Goal: Task Accomplishment & Management: Complete application form

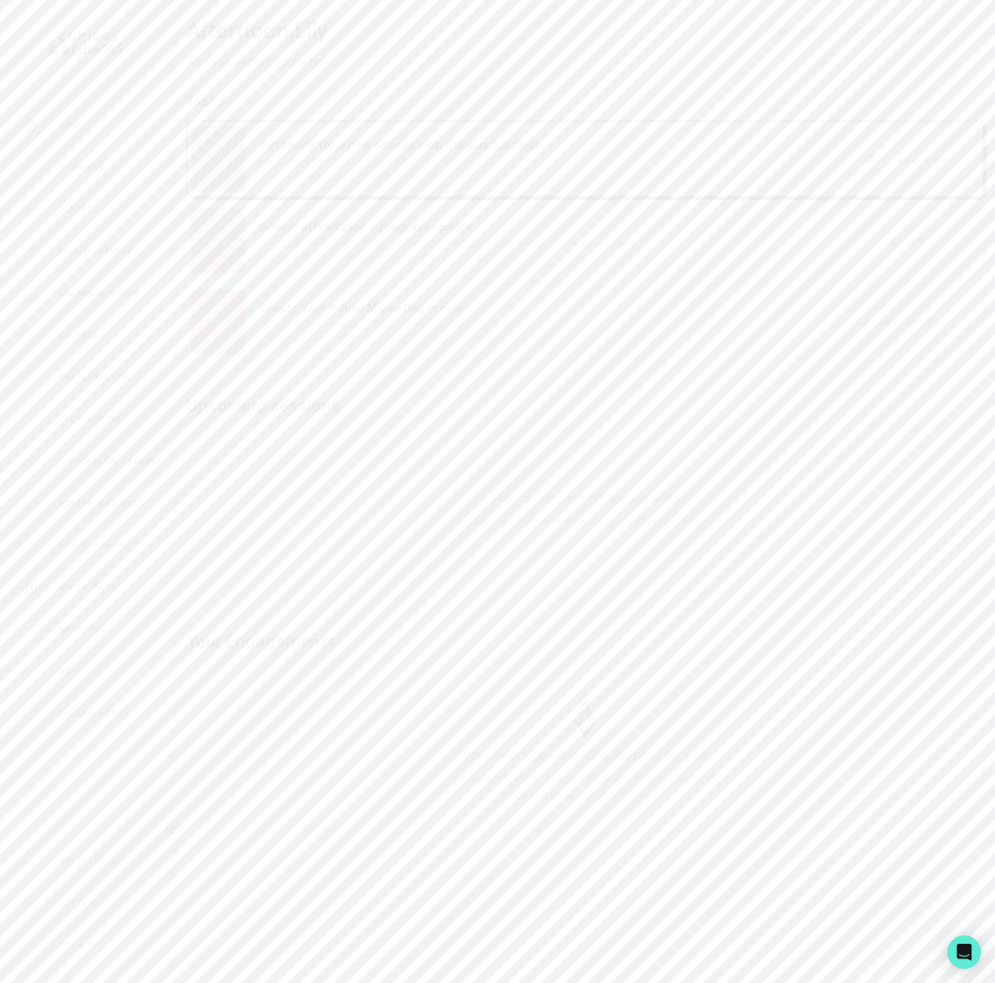
drag, startPoint x: 93, startPoint y: 584, endPoint x: 97, endPoint y: 574, distance: 10.4
click at [94, 584] on p "Admin Data" at bounding box center [87, 587] width 57 height 11
click at [577, 93] on p "Engagement Proposals" at bounding box center [585, 96] width 136 height 34
click at [251, 178] on input "Search proposals by UUID, guardian email, or title" at bounding box center [585, 160] width 776 height 35
paste input "[PERSON_NAME]"
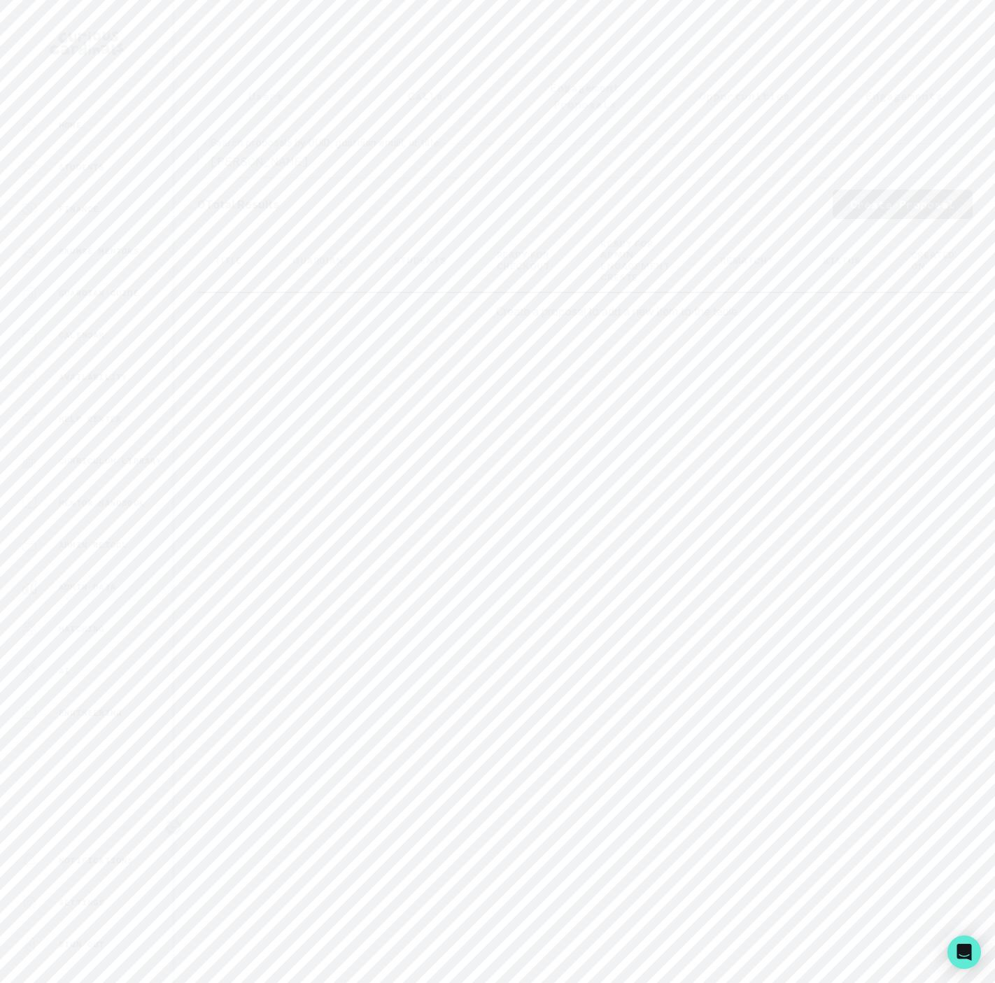
drag, startPoint x: 246, startPoint y: 178, endPoint x: 498, endPoint y: 176, distance: 252.7
click at [498, 176] on input "[PERSON_NAME]" at bounding box center [585, 160] width 776 height 35
type input "[PERSON_NAME]"
click at [912, 218] on link "Create Proposal" at bounding box center [903, 204] width 140 height 29
click at [242, 206] on input "Engagement Title" at bounding box center [585, 209] width 798 height 35
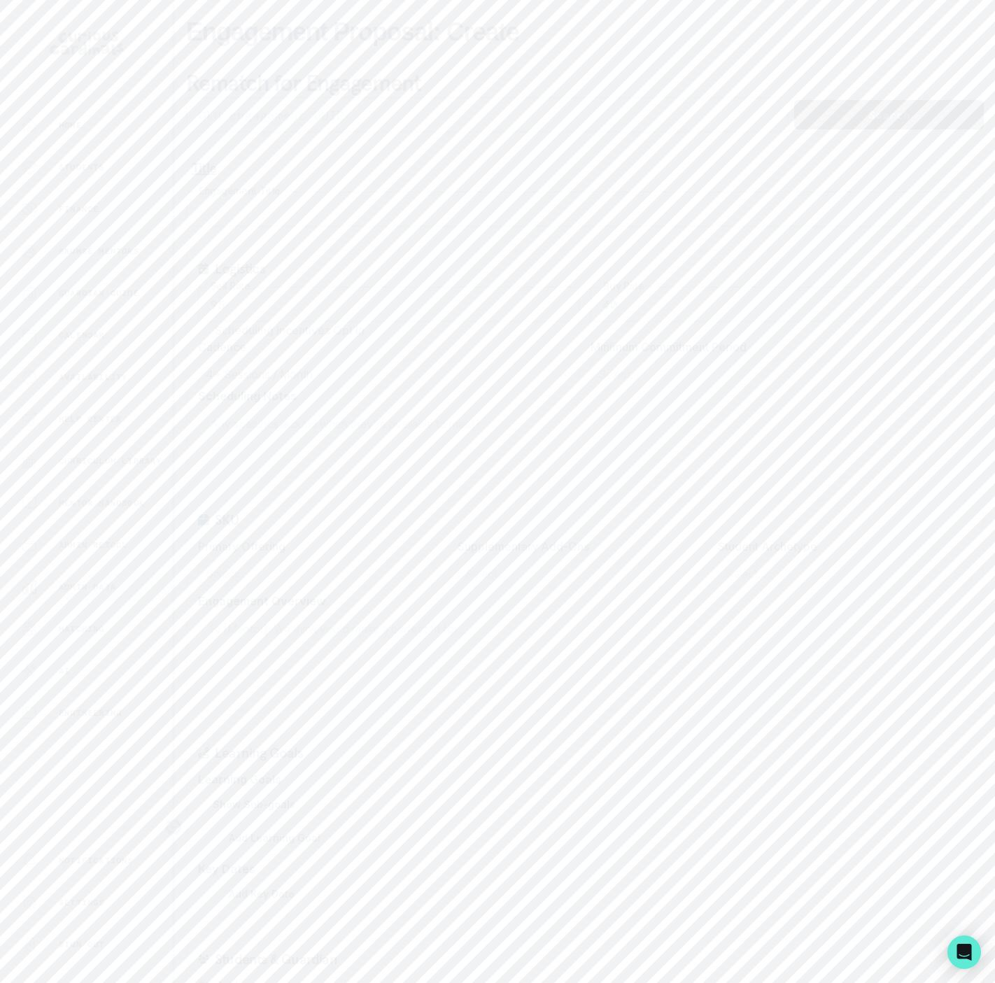
paste input "[PERSON_NAME]"
type input "[PERSON_NAME]"
click at [542, 601] on icon "button" at bounding box center [550, 597] width 17 height 17
click at [292, 632] on div at bounding box center [572, 631] width 698 height 20
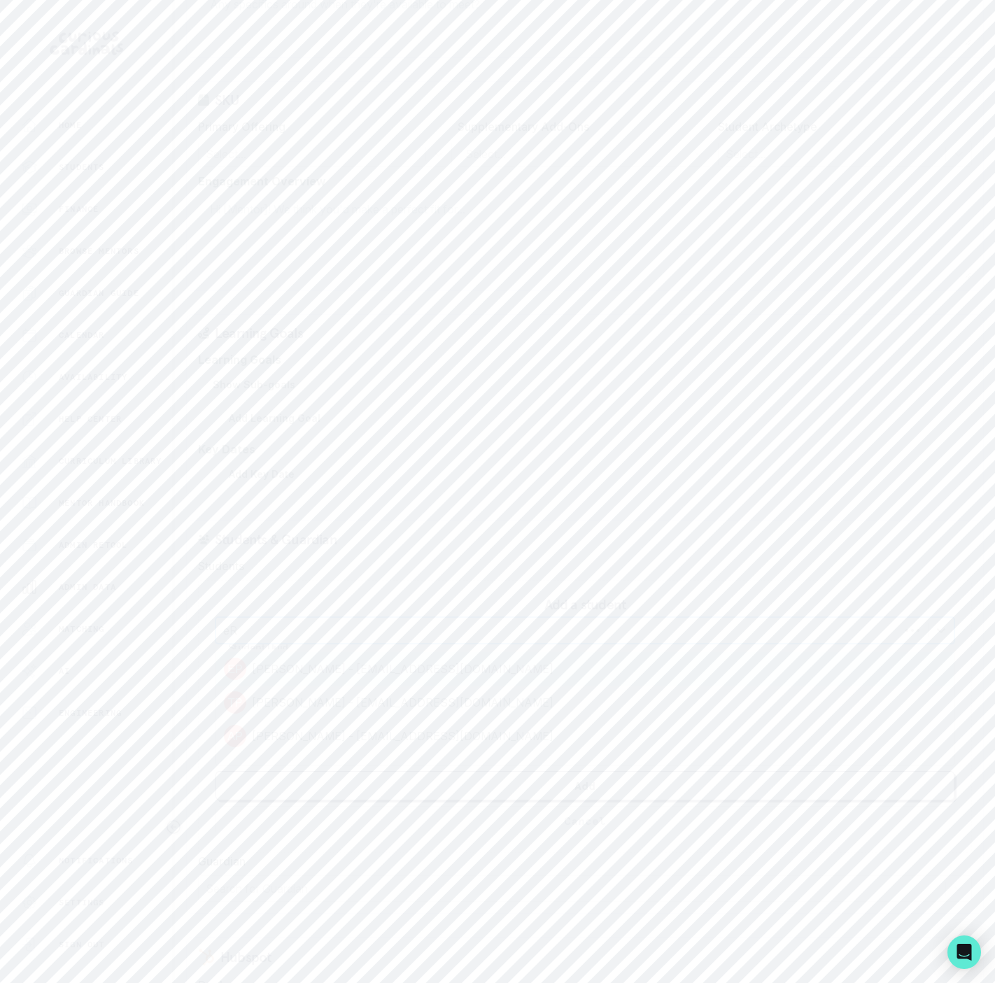
type input "e"
type input "[PERSON_NAME]"
click at [335, 640] on div at bounding box center [572, 631] width 698 height 20
click at [349, 723] on input "Student Full Name" at bounding box center [585, 707] width 739 height 35
type input "[PERSON_NAME]"
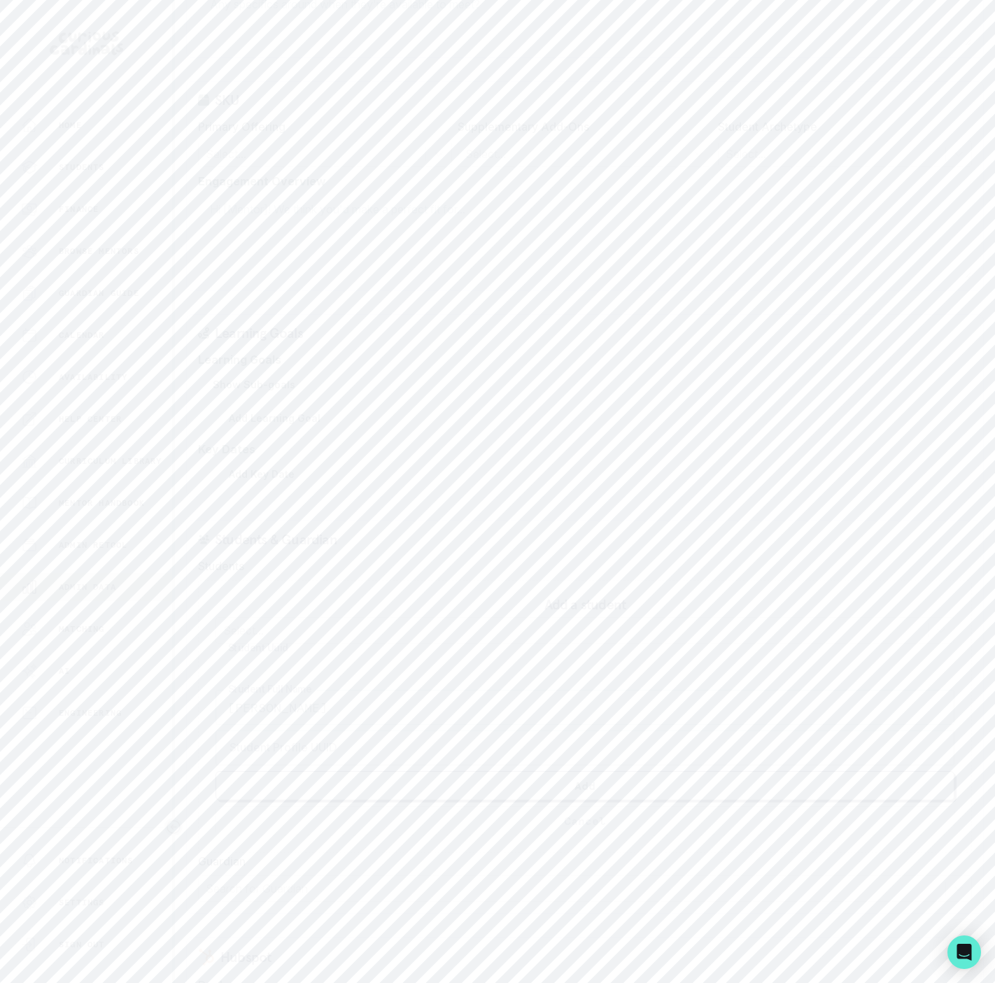
click at [430, 851] on div "Add a student Select... Student [PERSON_NAME] Student Full Name Student Profile…" at bounding box center [585, 716] width 774 height 273
click at [250, 899] on div at bounding box center [572, 889] width 733 height 20
type input "[PERSON_NAME]"
click at [422, 939] on div "[PERSON_NAME] - [PERSON_NAME][EMAIL_ADDRESS][DOMAIN_NAME]" at bounding box center [584, 927] width 757 height 22
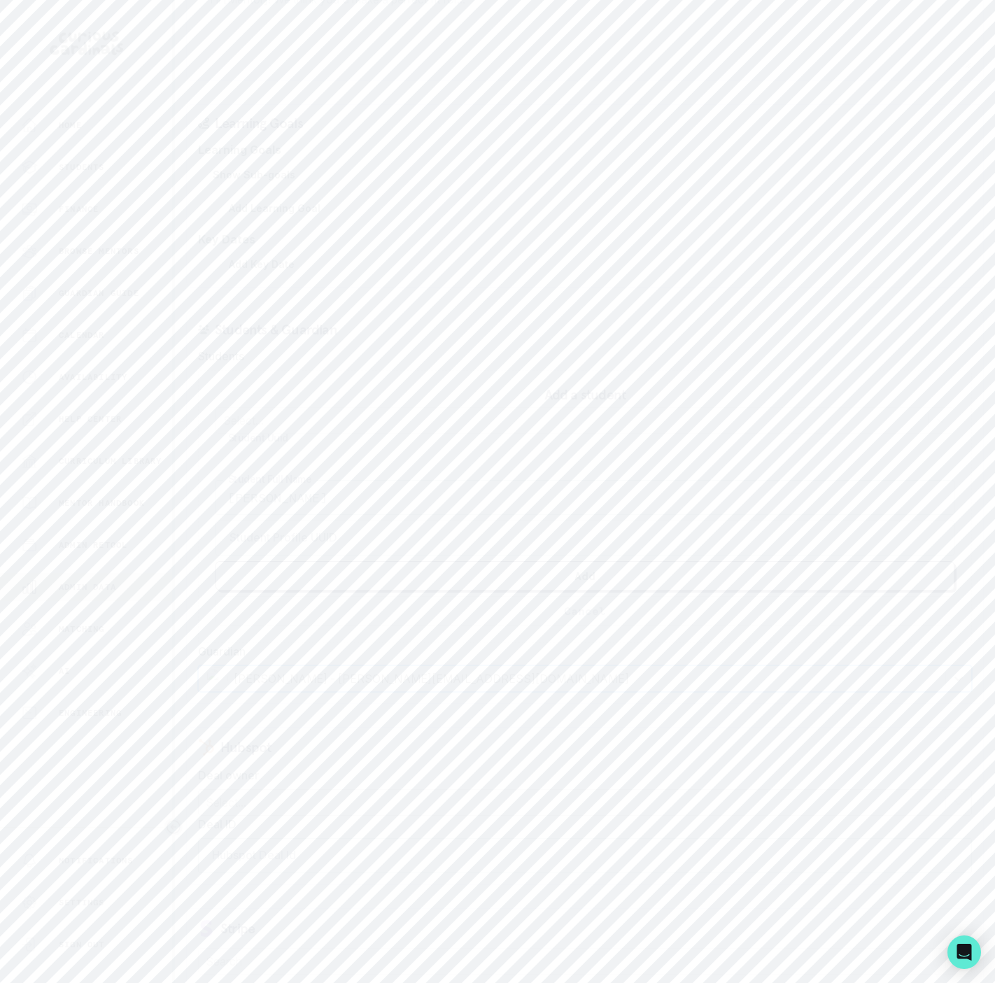
click at [269, 813] on div at bounding box center [572, 803] width 733 height 20
type input "k"
type input "[PERSON_NAME]"
click at [416, 850] on div "Sanketh Santhosh - [EMAIL_ADDRESS][DOMAIN_NAME]" at bounding box center [584, 841] width 757 height 22
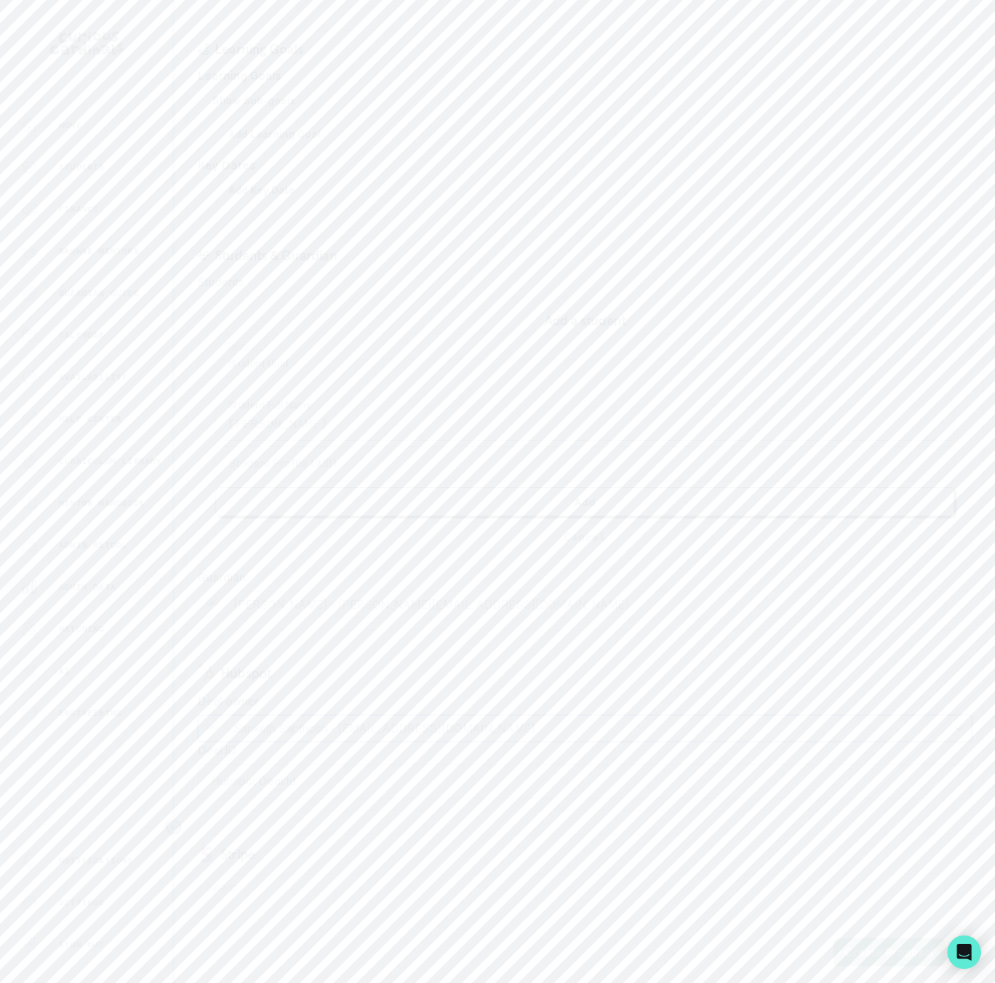
click at [855, 954] on button "Create Proposal" at bounding box center [889, 953] width 111 height 28
click at [214, 427] on div at bounding box center [312, 431] width 213 height 20
click at [237, 503] on div "Passion Project" at bounding box center [325, 494] width 254 height 28
click at [465, 439] on input "text" at bounding box center [466, 430] width 3 height 17
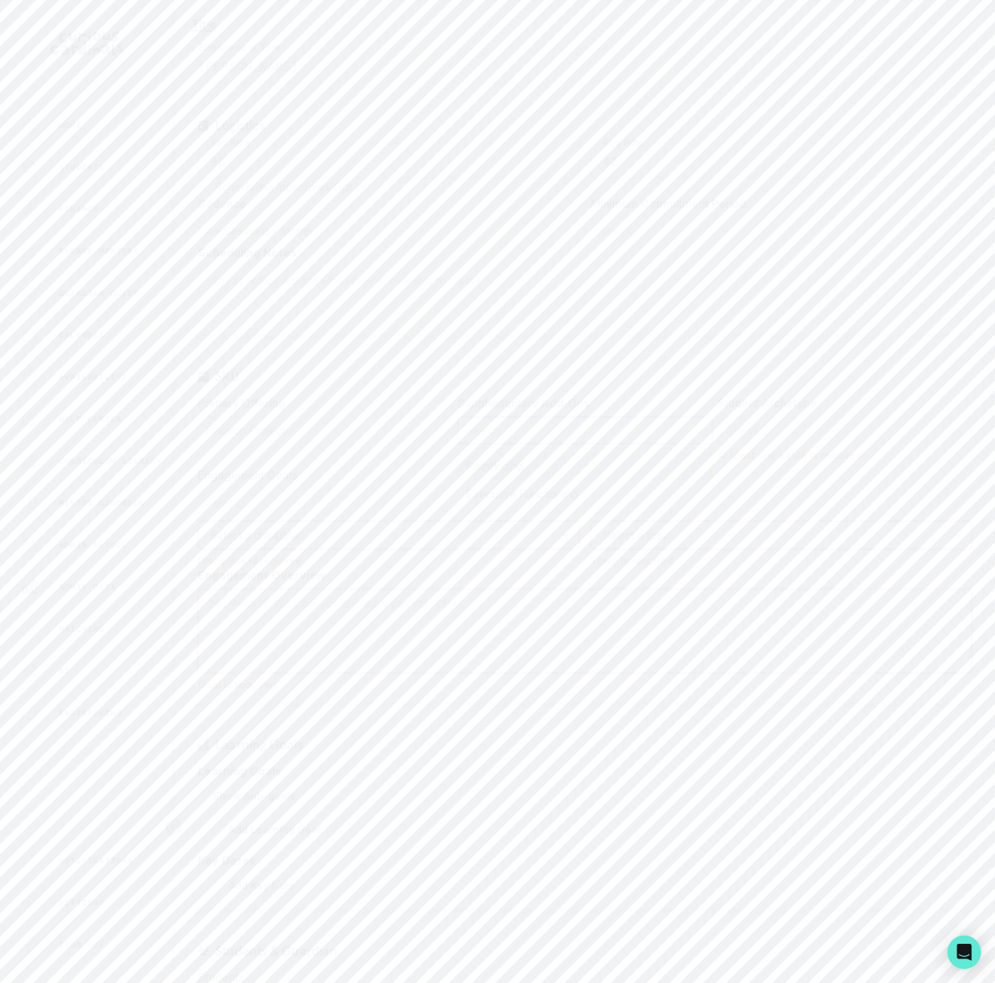
click at [496, 465] on div "Pathfinding" at bounding box center [585, 466] width 254 height 28
click at [241, 546] on select "Select a discipline Arts & Humanities Business, Finance & Entrepreneurship Othe…" at bounding box center [388, 535] width 381 height 28
select select "e033fb60-c44d-4508-bd33-ec0706a1598e"
click at [198, 526] on select "Select a discipline Arts & Humanities Business, Finance & Entrepreneurship Othe…" at bounding box center [388, 535] width 381 height 28
click at [609, 538] on select "Select a topic Undecided" at bounding box center [781, 535] width 381 height 28
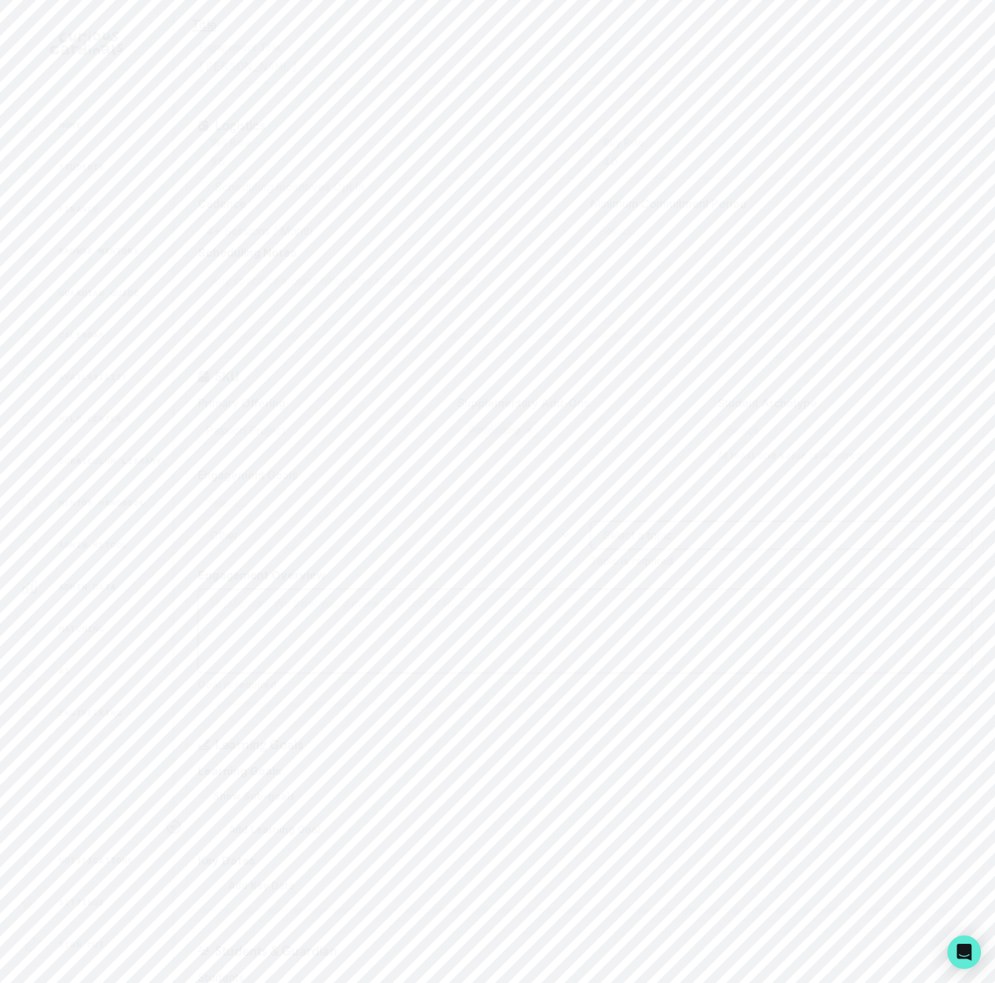
select select "5544d42b-75e4-4e6a-80dd-da7258343d57"
click at [591, 526] on select "Select a topic Undecided" at bounding box center [781, 535] width 381 height 28
click at [368, 591] on textarea "Engagement Overview" at bounding box center [585, 614] width 774 height 84
drag, startPoint x: 887, startPoint y: 952, endPoint x: 867, endPoint y: 930, distance: 29.2
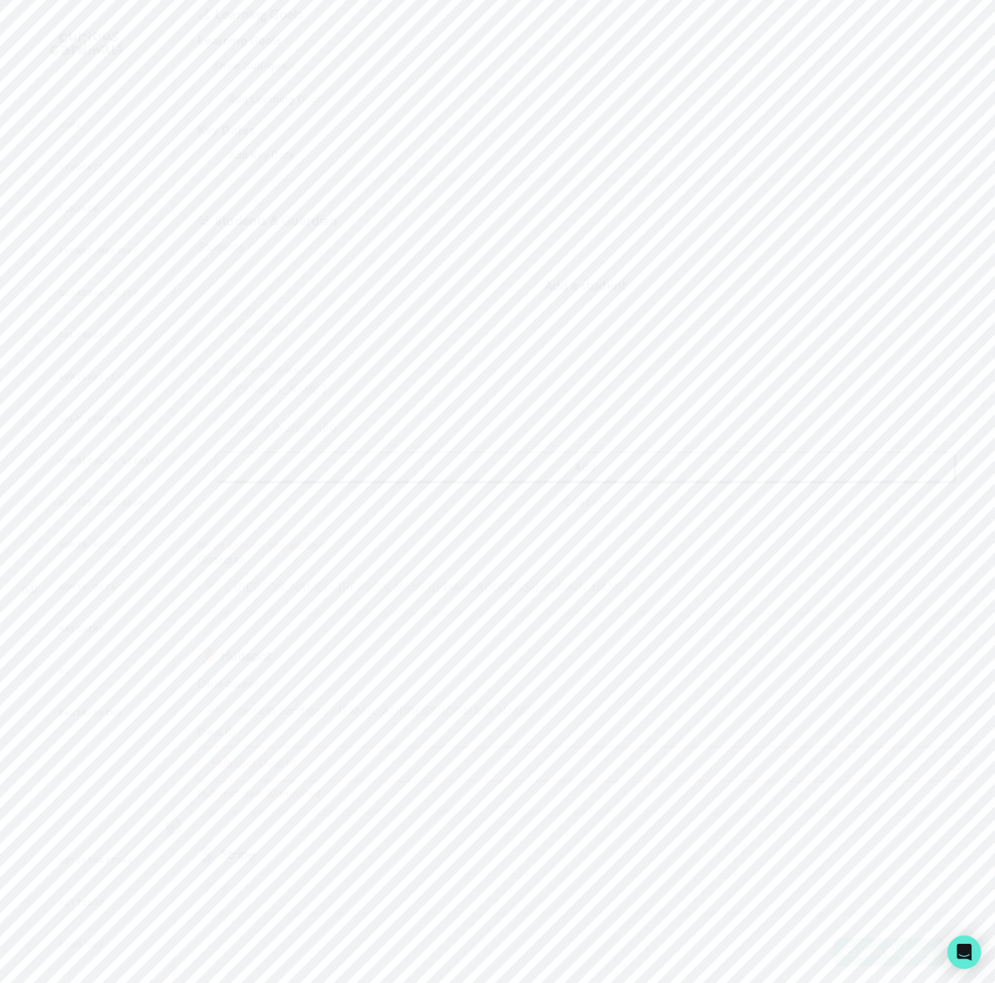
click at [885, 950] on button "Create Proposal" at bounding box center [889, 953] width 111 height 28
click at [790, 342] on div "Select..." at bounding box center [832, 329] width 227 height 25
click at [760, 508] on div "Natural Explorer" at bounding box center [845, 505] width 254 height 28
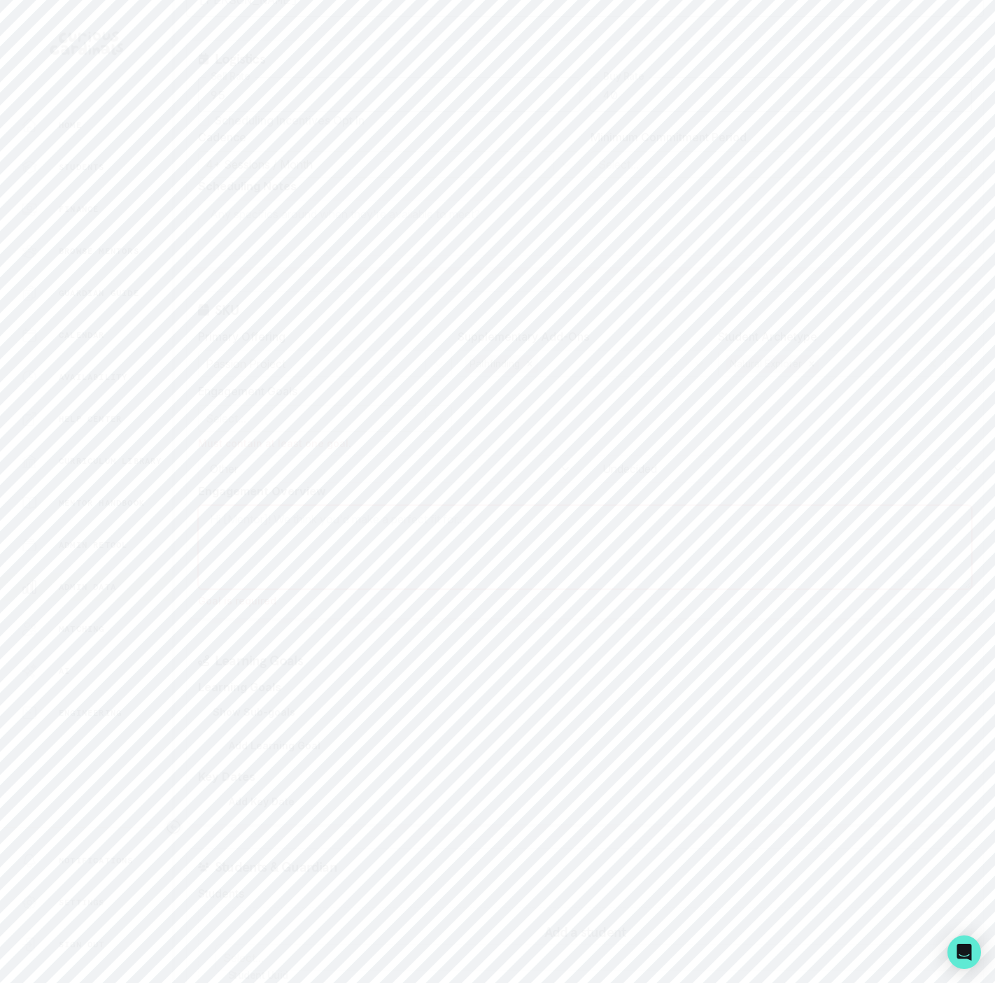
click at [223, 534] on textarea "Engagement Overview" at bounding box center [585, 547] width 774 height 84
type textarea "Create a passion project"
click at [111, 590] on p "Admin Data" at bounding box center [87, 587] width 57 height 11
click at [545, 101] on p "Engagement Proposals" at bounding box center [585, 96] width 136 height 34
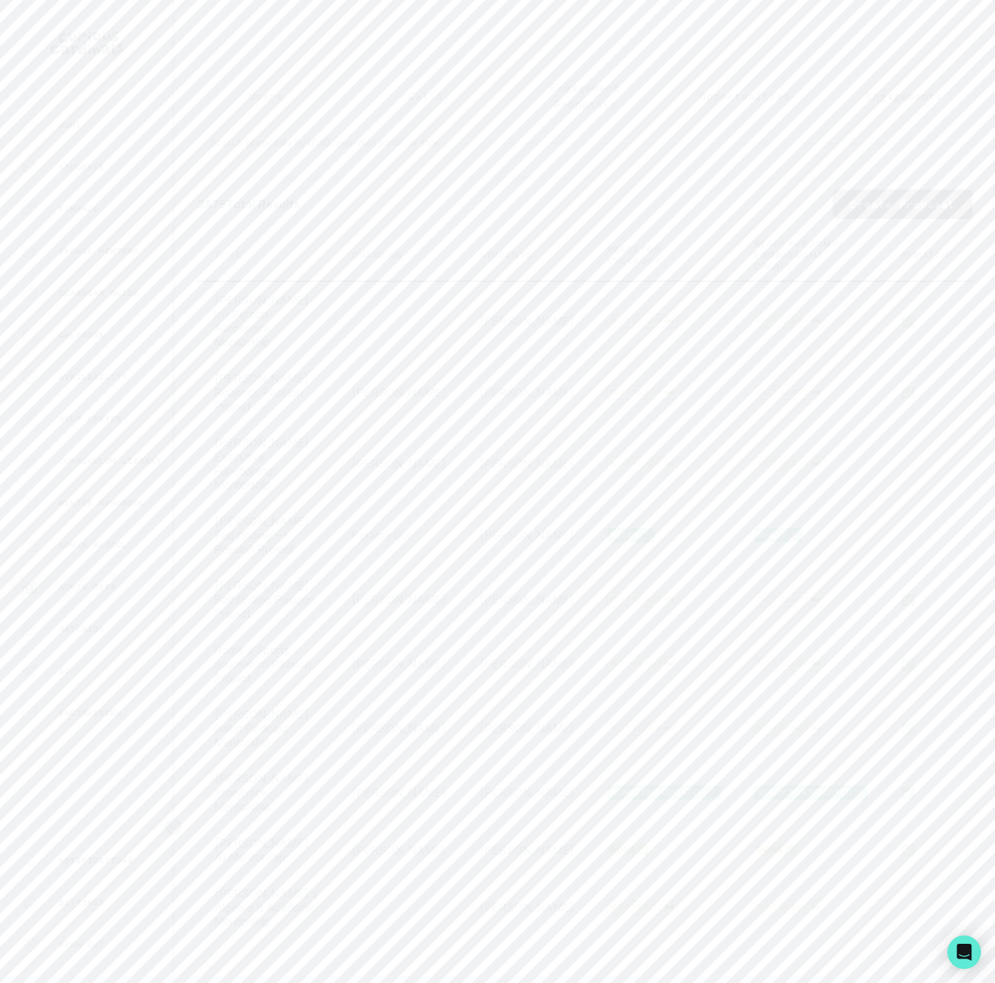
click at [261, 178] on input "Search proposals by UUID, guardian email, or title" at bounding box center [585, 160] width 776 height 35
type input "e"
type input "keswin"
click at [876, 101] on p "Engagements" at bounding box center [904, 95] width 77 height 17
click at [238, 195] on input "Engagement Title" at bounding box center [324, 181] width 255 height 28
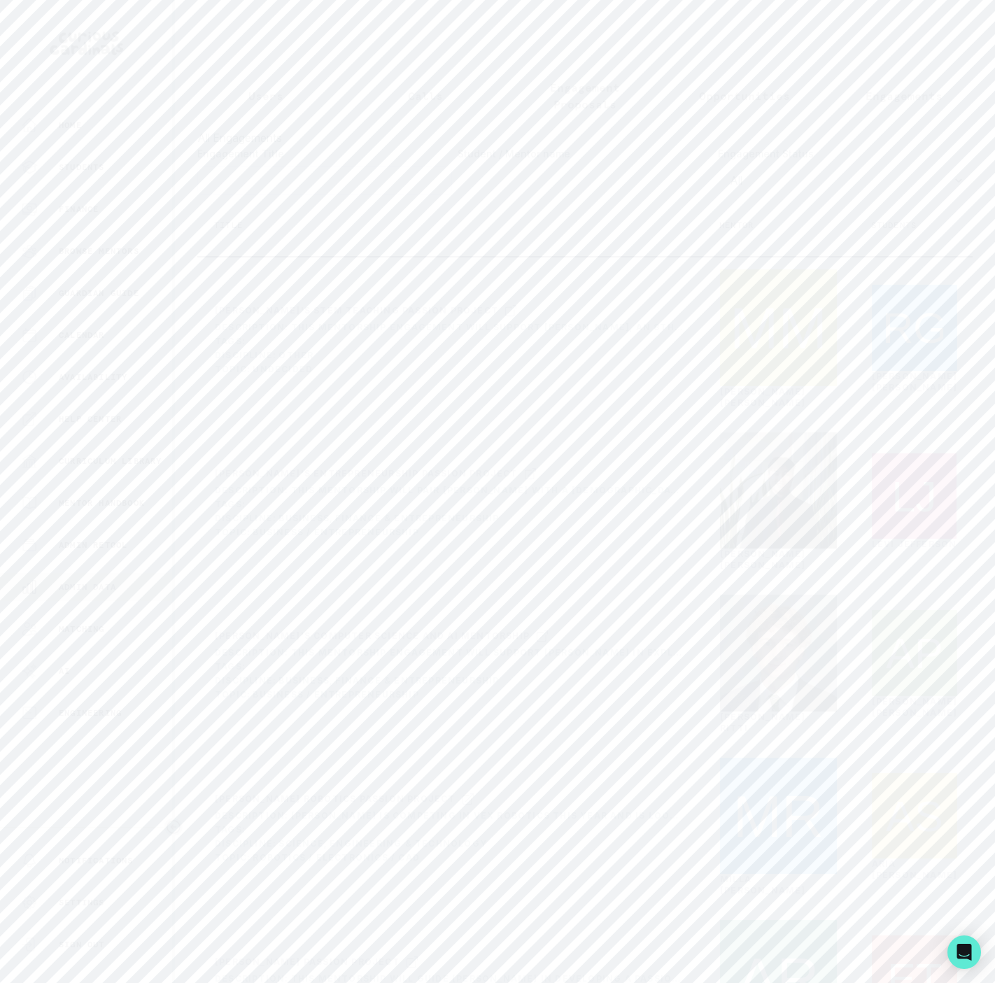
paste input "[PERSON_NAME]'s Creative Passion Project"
type input "[PERSON_NAME]'s Creative Passion Project"
click button "submit" at bounding box center [0, 0] width 0 height 0
click at [469, 306] on icon at bounding box center [476, 297] width 14 height 17
click at [255, 80] on button "Users" at bounding box center [266, 96] width 160 height 46
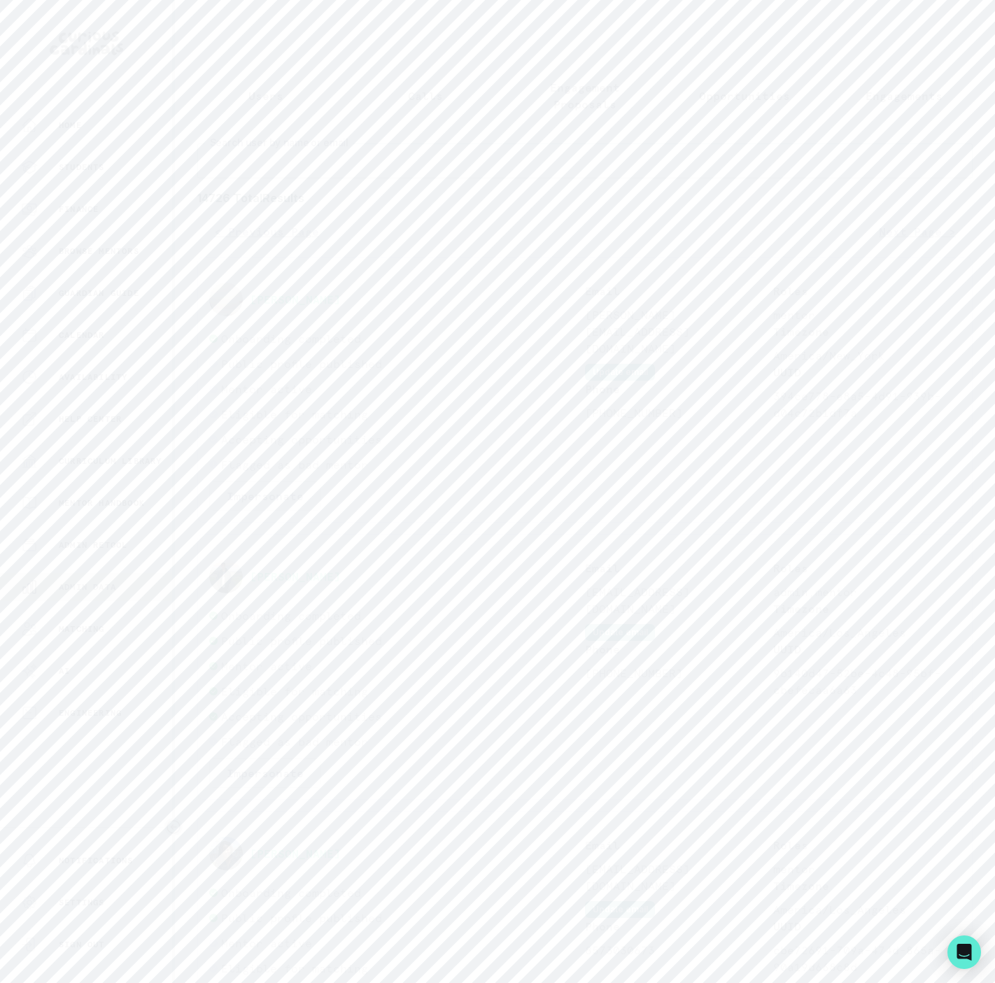
drag, startPoint x: 276, startPoint y: 179, endPoint x: 280, endPoint y: 160, distance: 19.4
click at [279, 178] on input "Search user by name or email" at bounding box center [585, 160] width 776 height 35
paste input "[PERSON_NAME]"
type input "[PERSON_NAME]"
click at [265, 360] on button "Impersonate" at bounding box center [265, 344] width 112 height 29
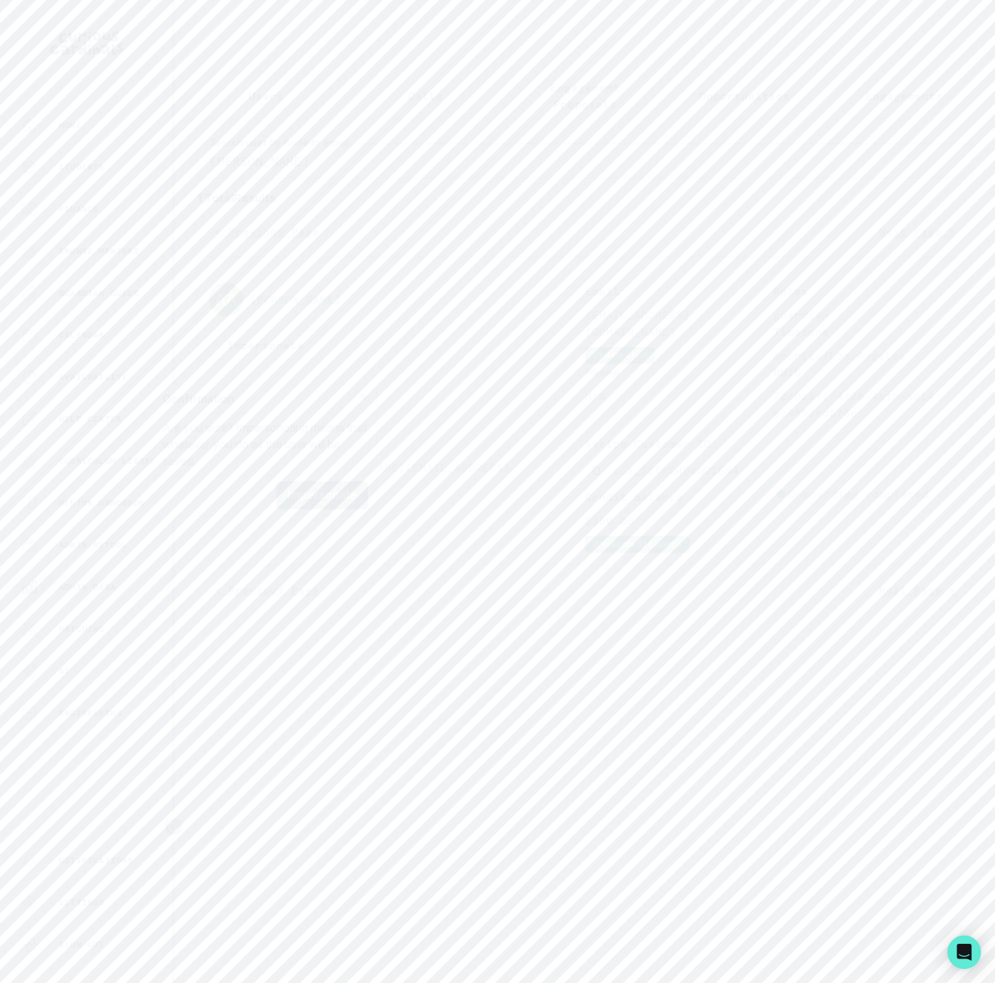
click at [328, 494] on button "Impersonate" at bounding box center [322, 496] width 92 height 28
